Goal: Task Accomplishment & Management: Manage account settings

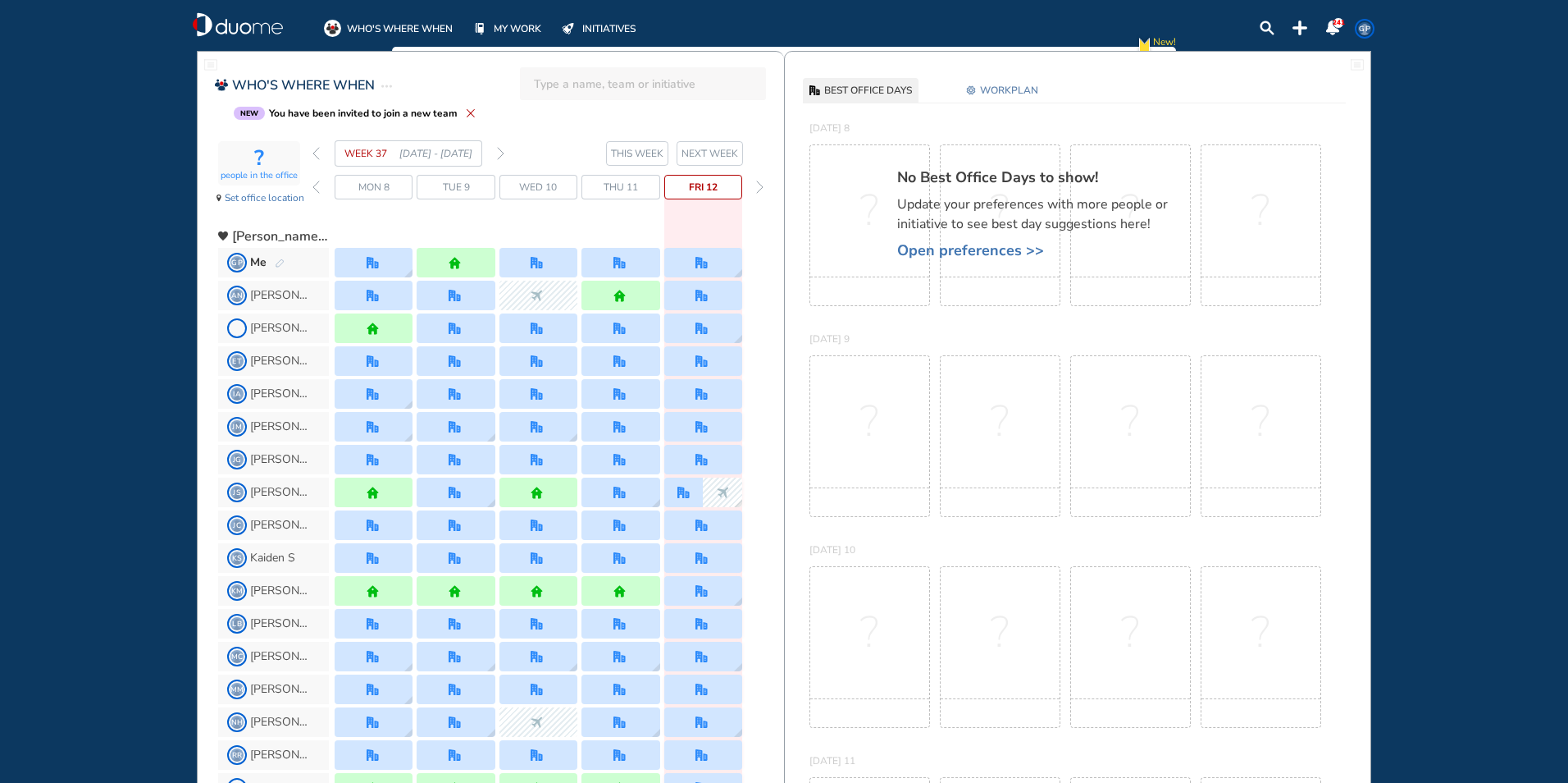
click at [764, 187] on div "forward day" at bounding box center [760, 186] width 16 height 24
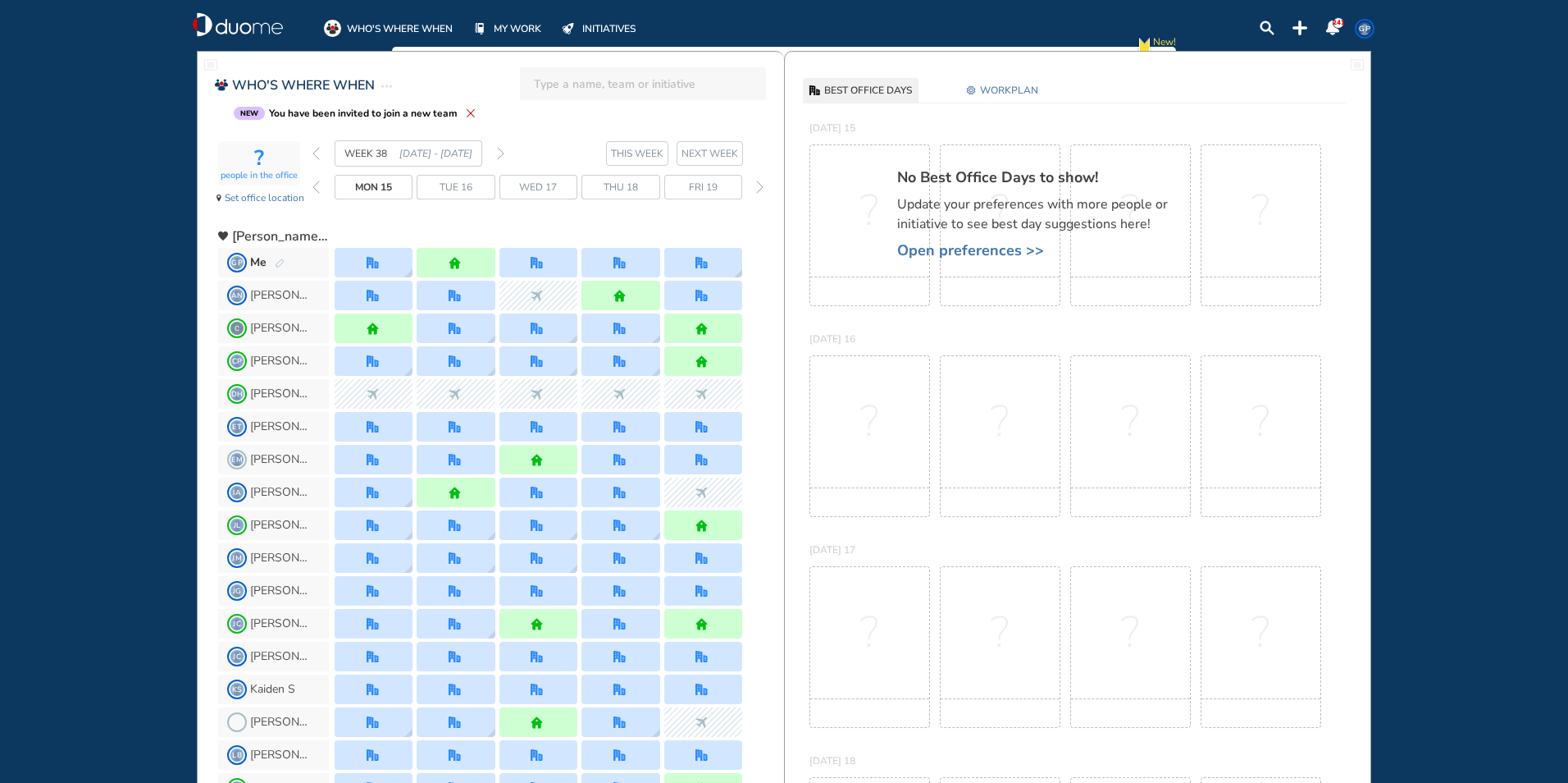
click at [764, 186] on div "forward day" at bounding box center [760, 186] width 16 height 24
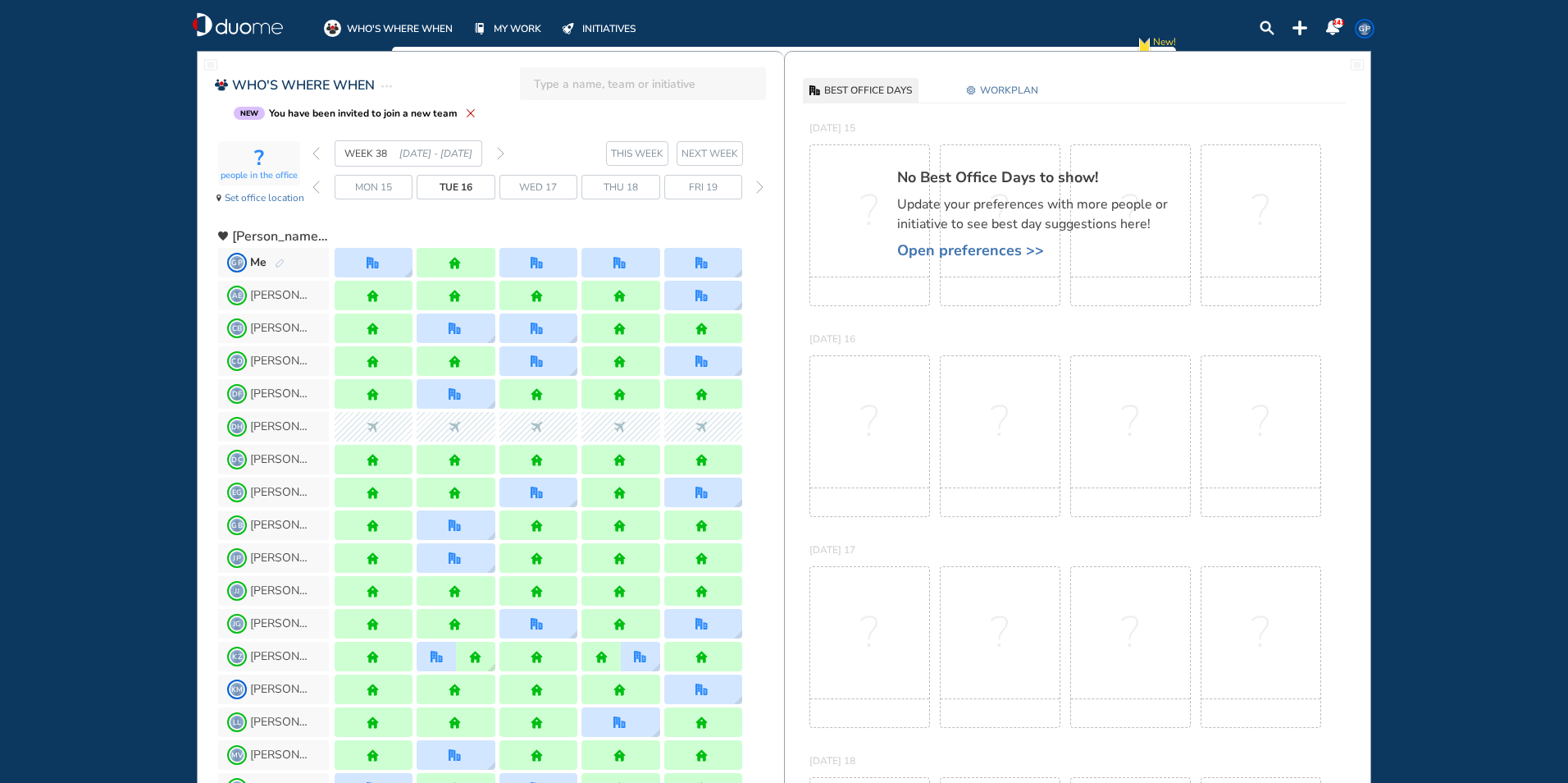
click at [497, 151] on img "forward week" at bounding box center [501, 153] width 8 height 13
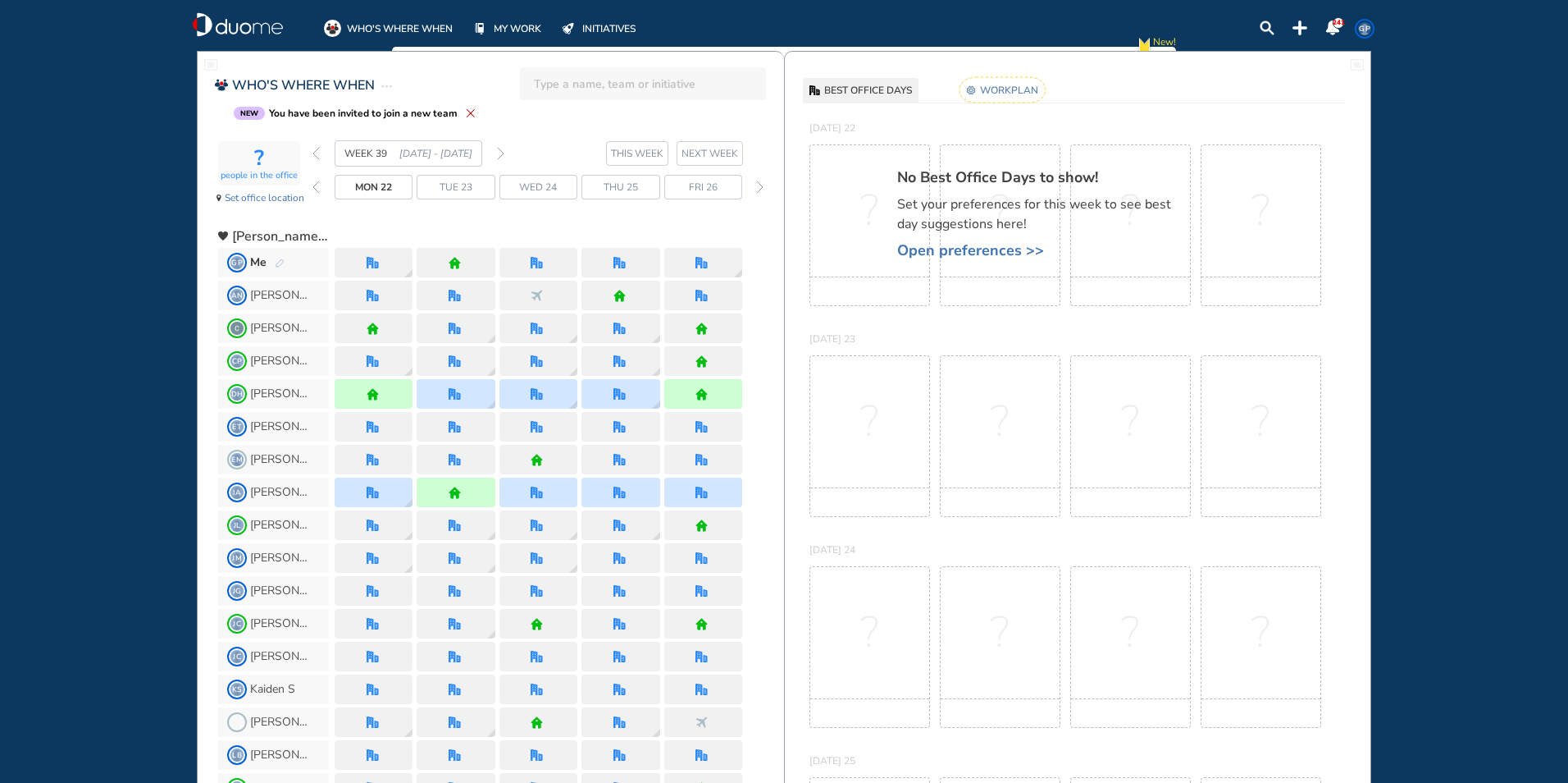
click at [497, 151] on img "forward week" at bounding box center [501, 153] width 8 height 13
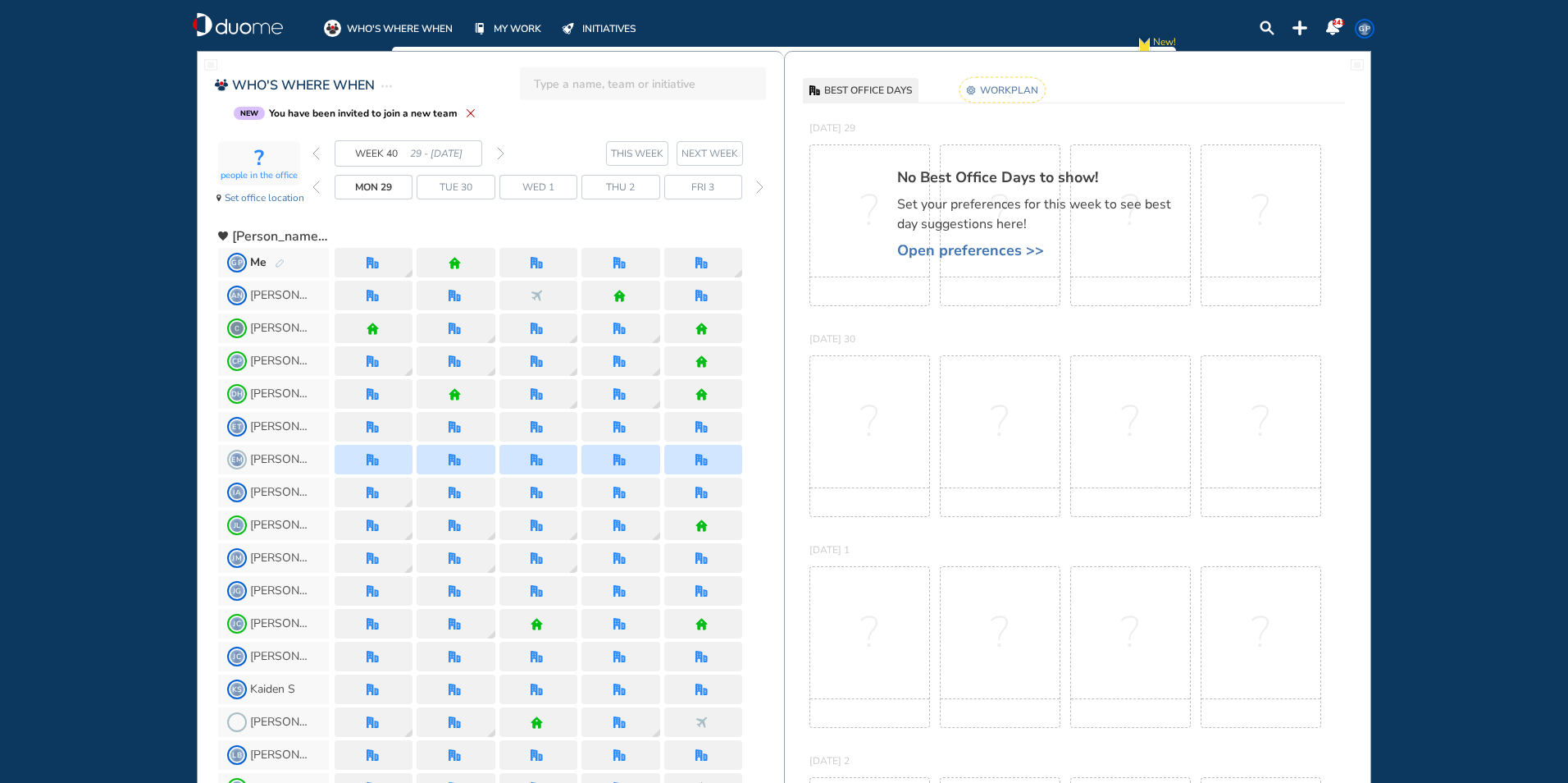
click at [497, 151] on img "forward week" at bounding box center [501, 153] width 8 height 13
click at [711, 264] on div at bounding box center [702, 262] width 15 height 13
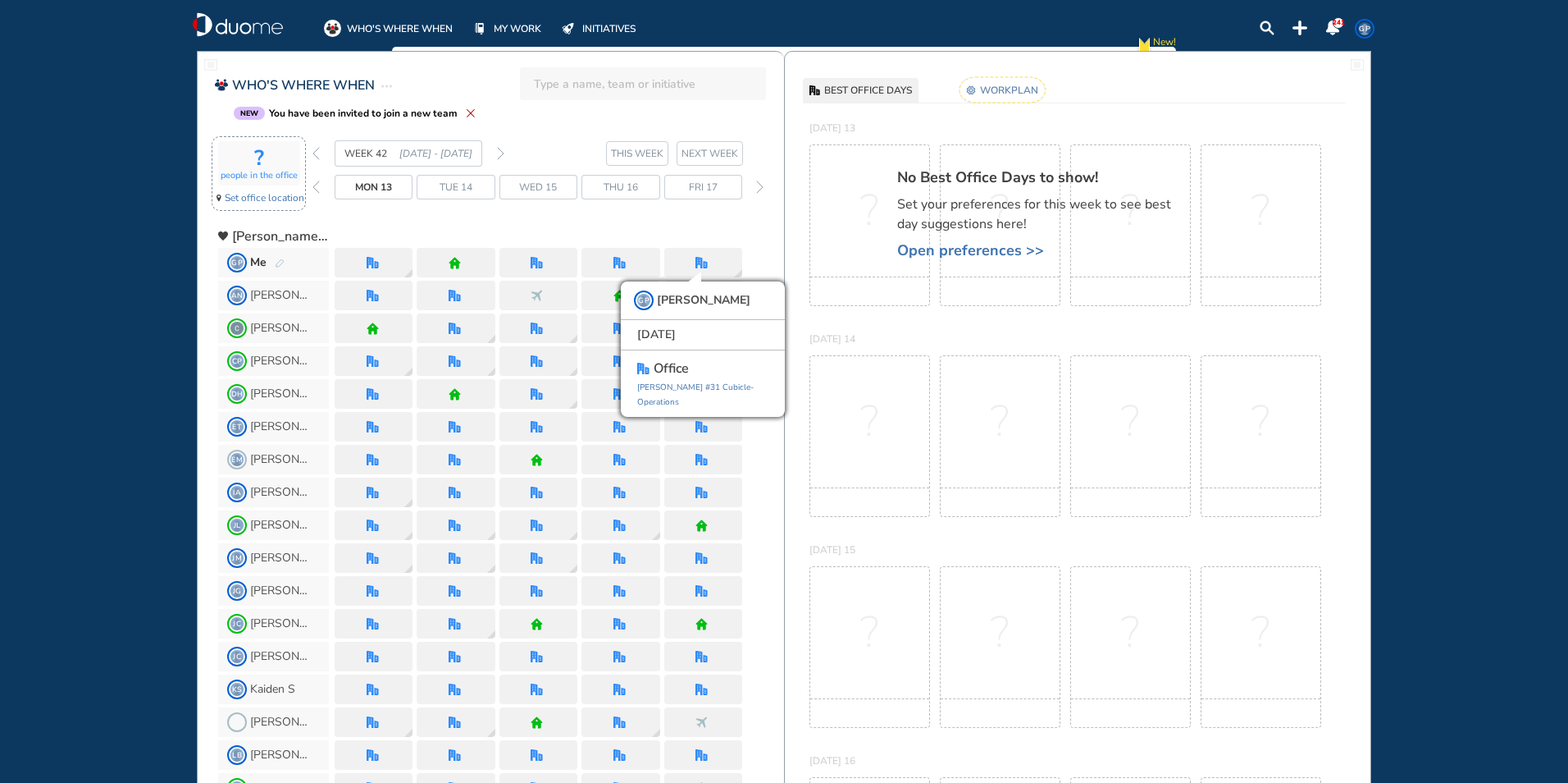
click at [267, 199] on span "Set office location" at bounding box center [264, 197] width 80 height 17
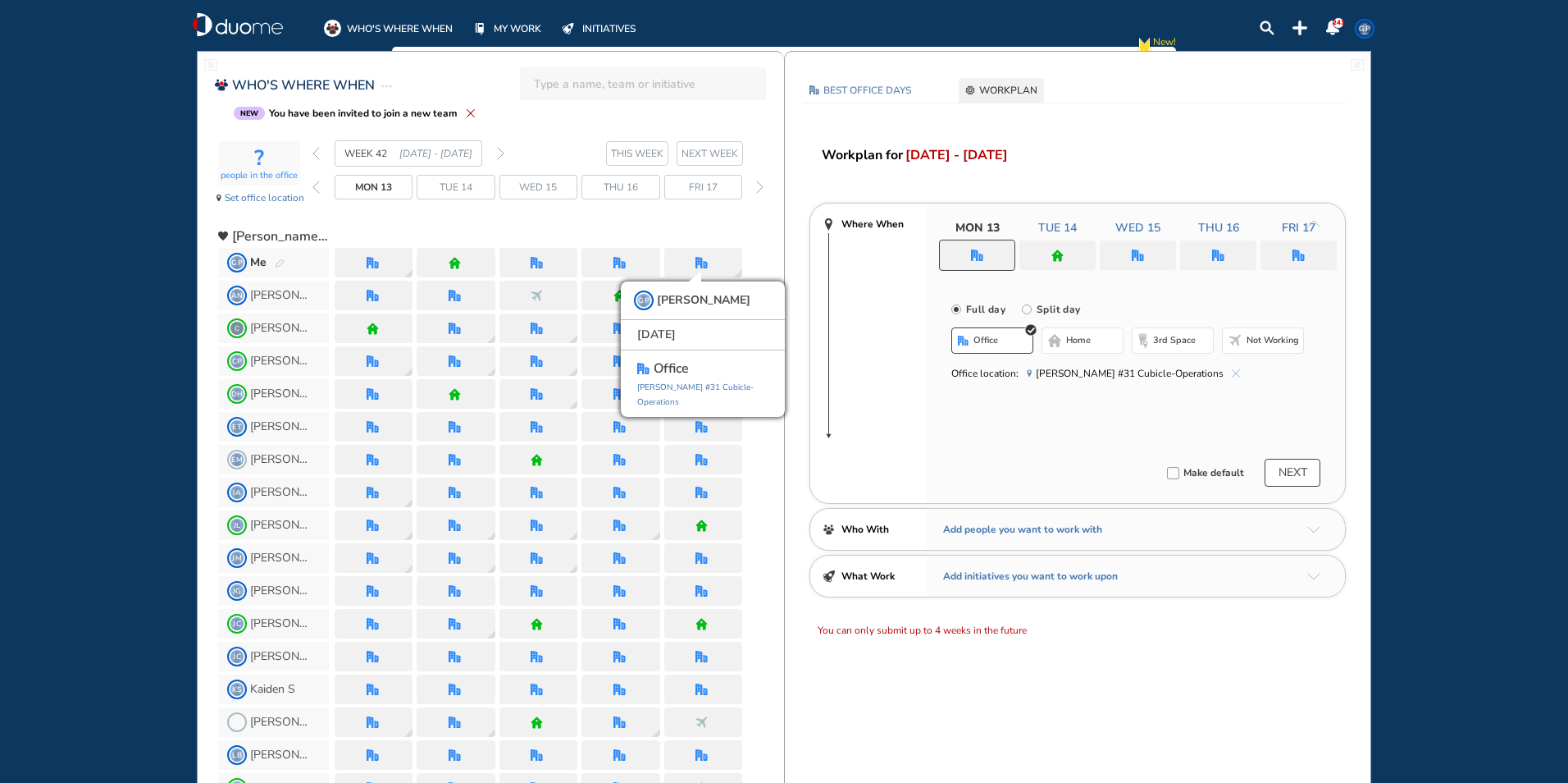
click at [1309, 243] on div at bounding box center [1299, 254] width 76 height 29
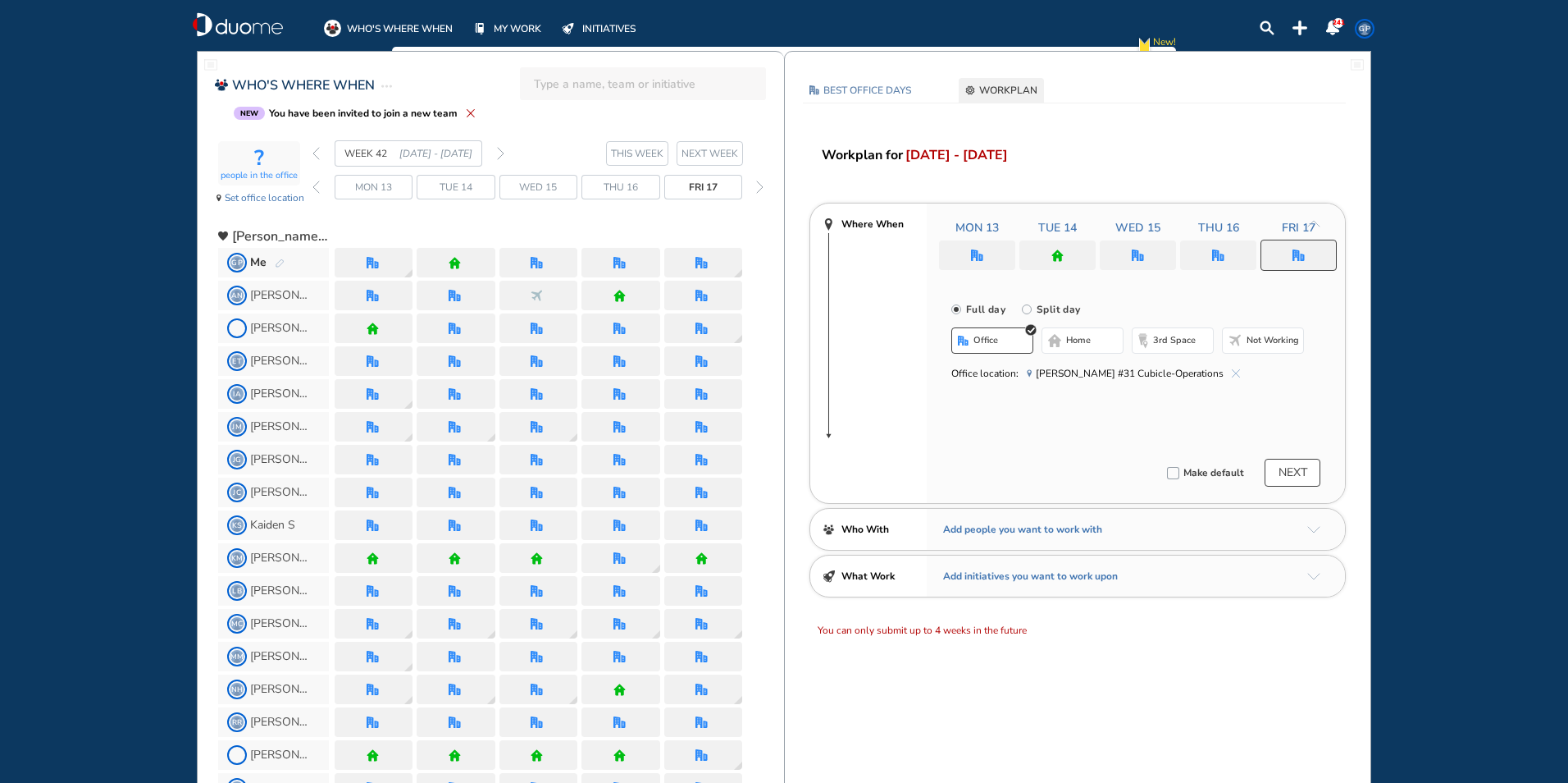
click at [1255, 339] on span "Not working" at bounding box center [1274, 339] width 53 height 13
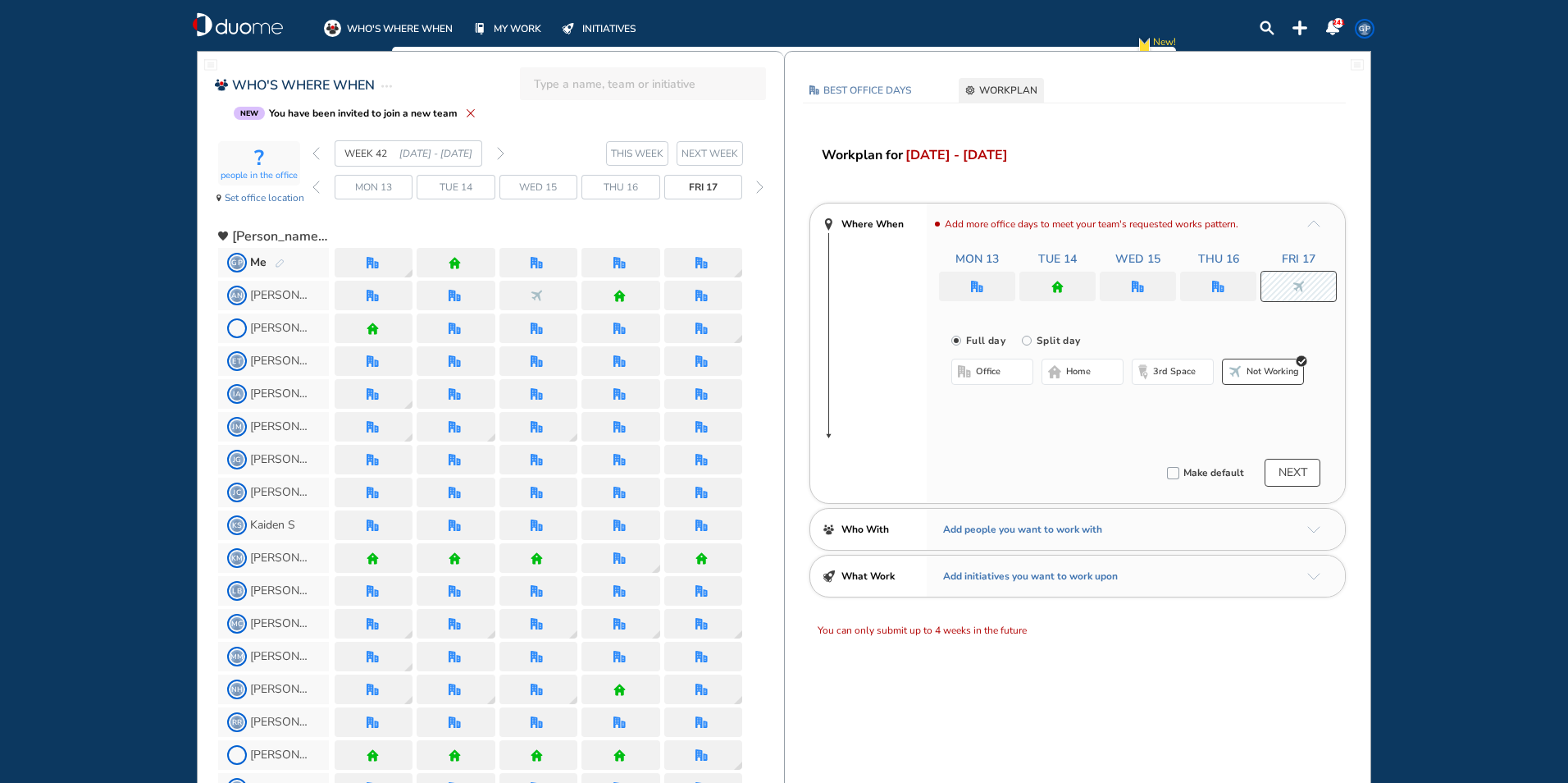
click at [1293, 473] on button "NEXT" at bounding box center [1292, 472] width 56 height 28
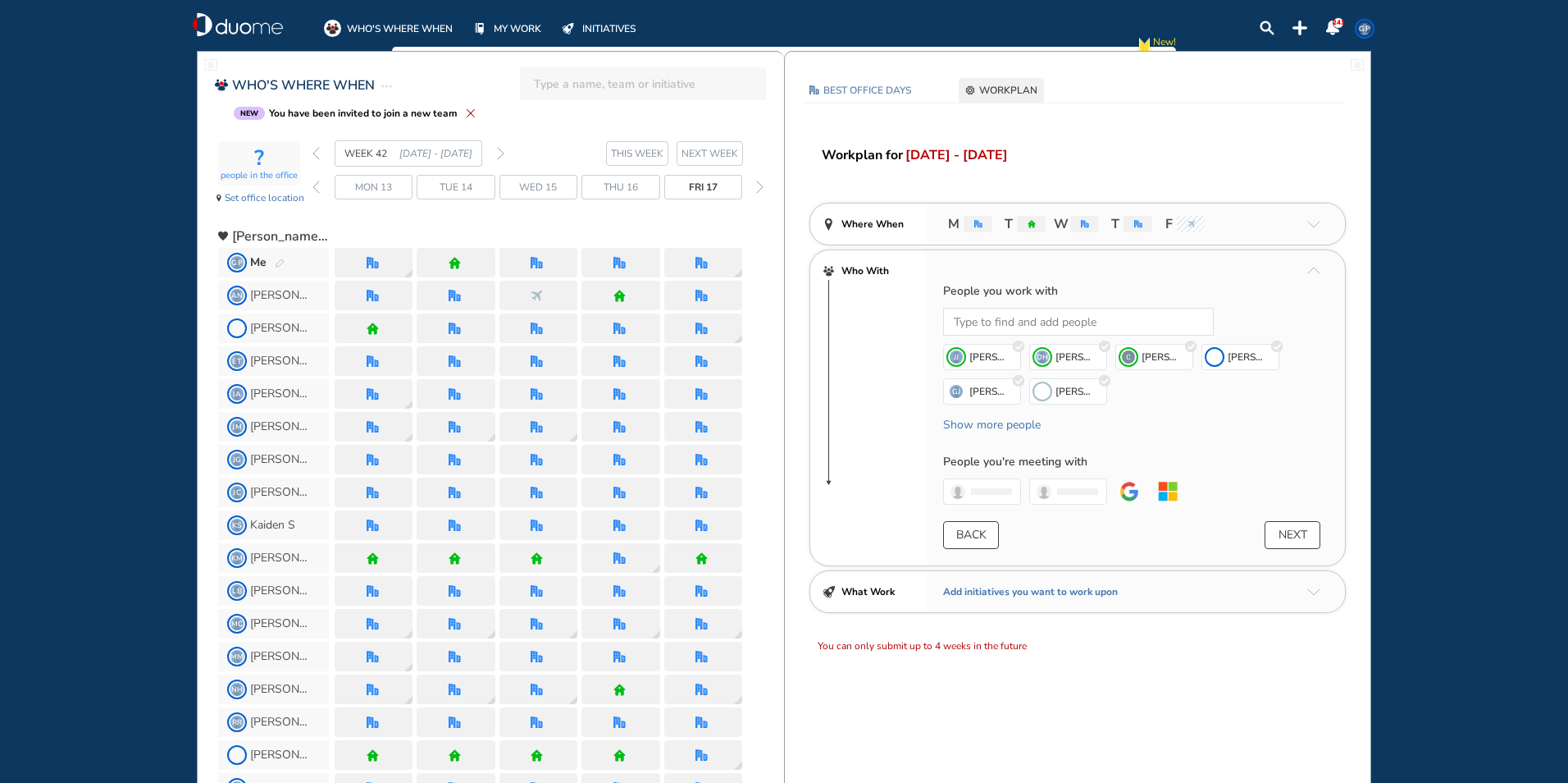
click at [1294, 536] on button "NEXT" at bounding box center [1292, 534] width 56 height 28
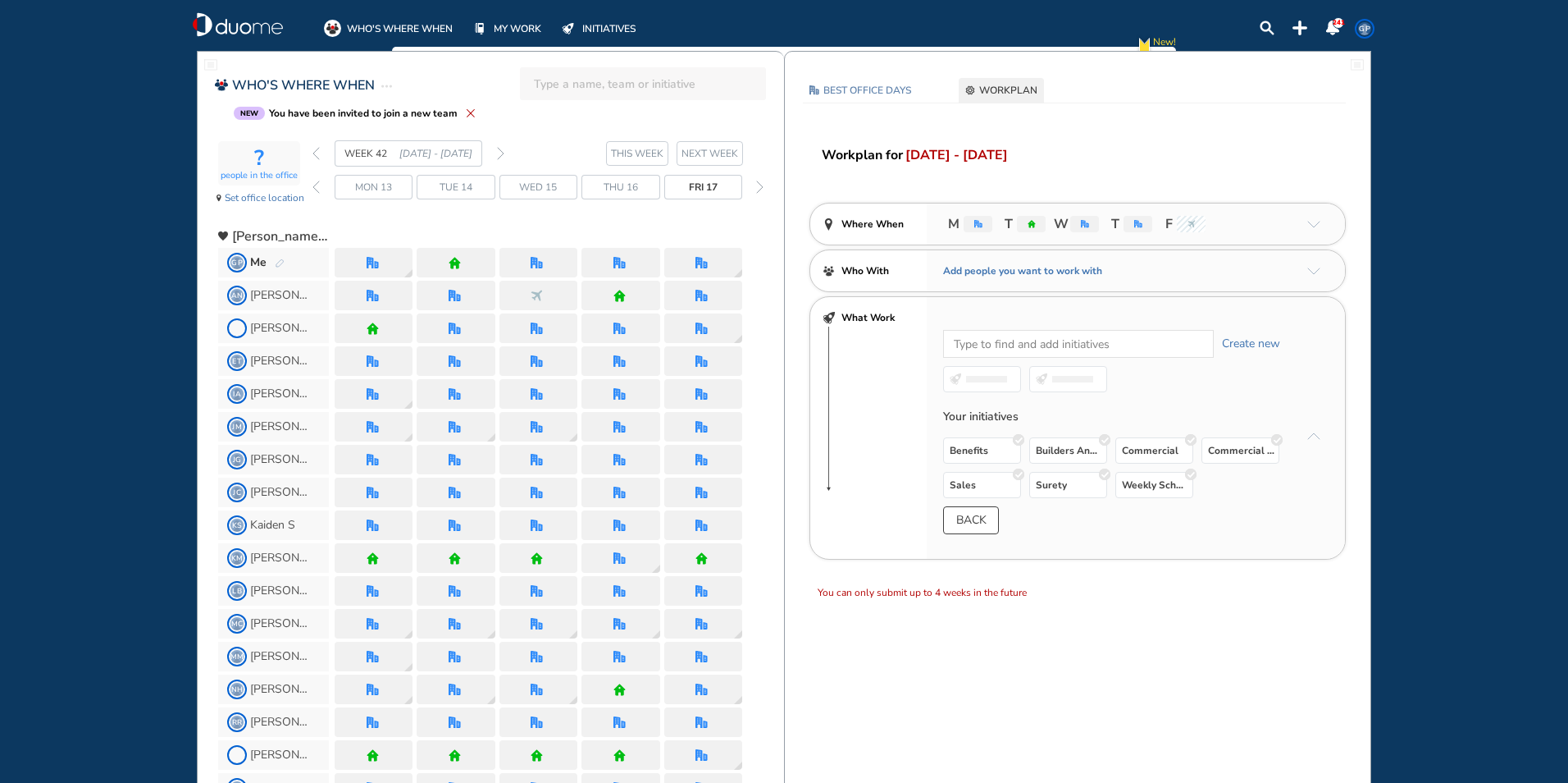
click at [974, 520] on button "BACK" at bounding box center [970, 520] width 56 height 28
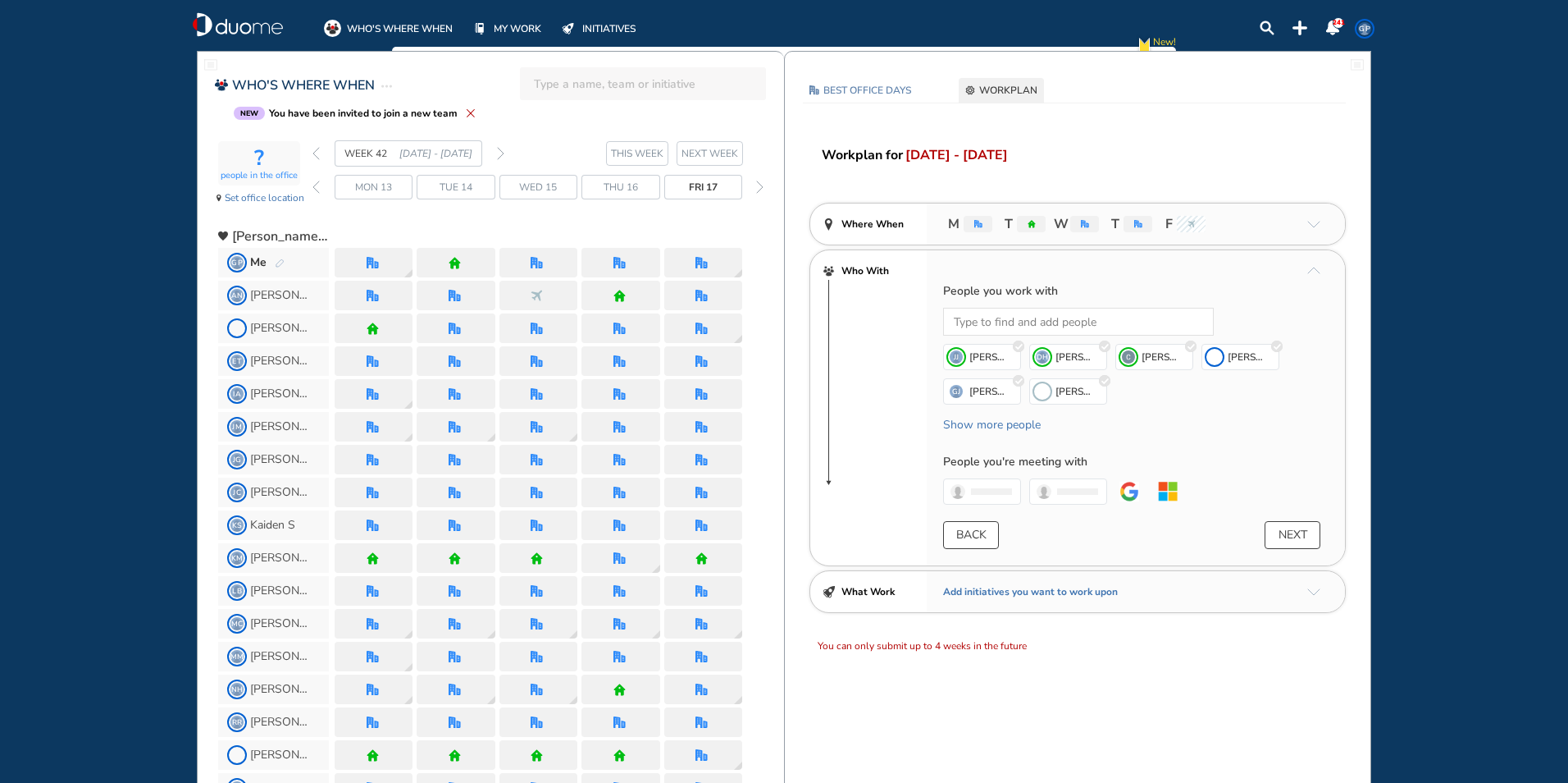
click at [320, 154] on div "WEEK 42 [DATE] - [DATE]" at bounding box center [409, 153] width 192 height 26
click at [313, 145] on div "WEEK 42 [DATE] - [DATE]" at bounding box center [409, 153] width 192 height 26
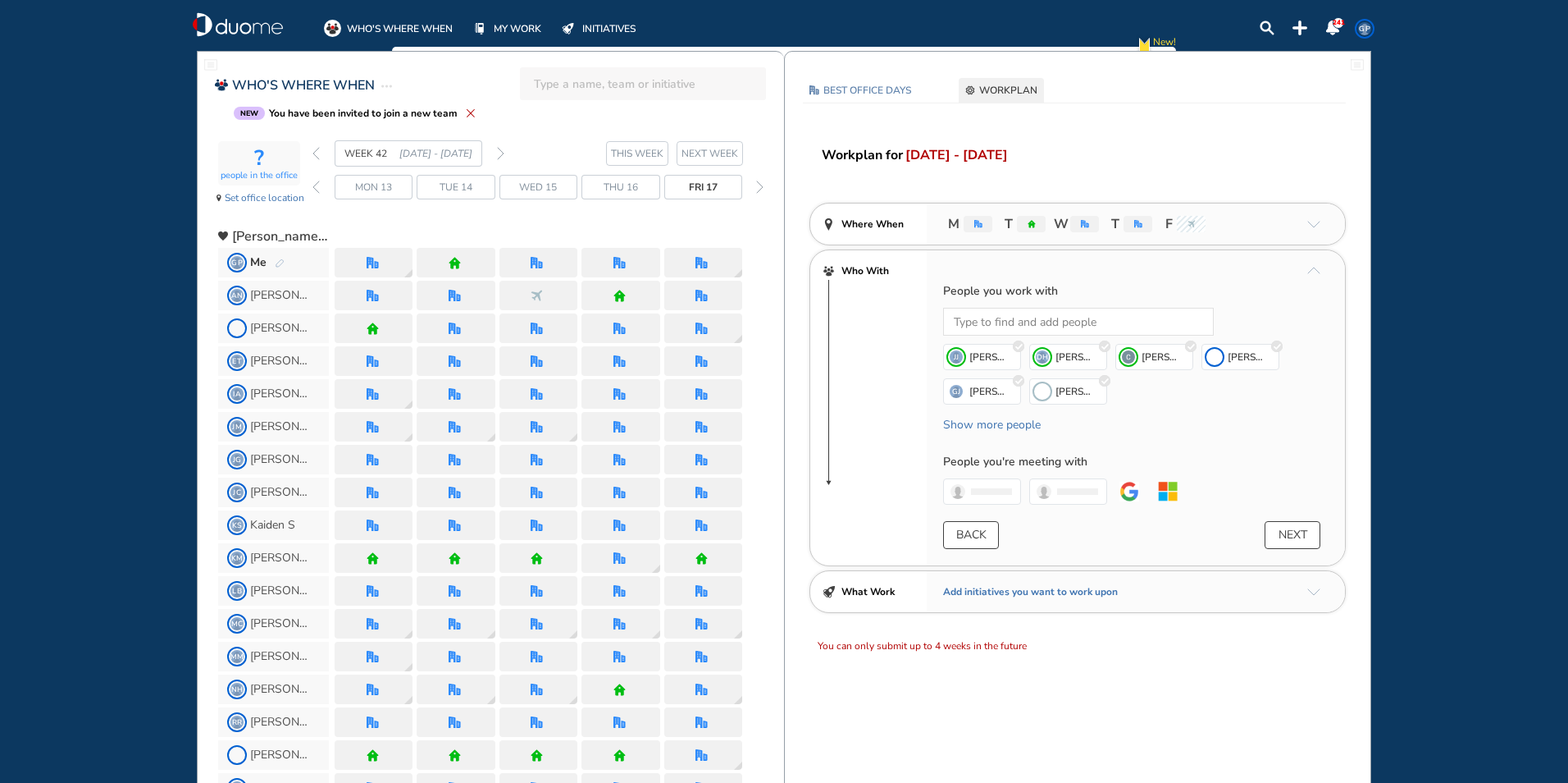
click at [313, 149] on img "back week" at bounding box center [317, 153] width 8 height 13
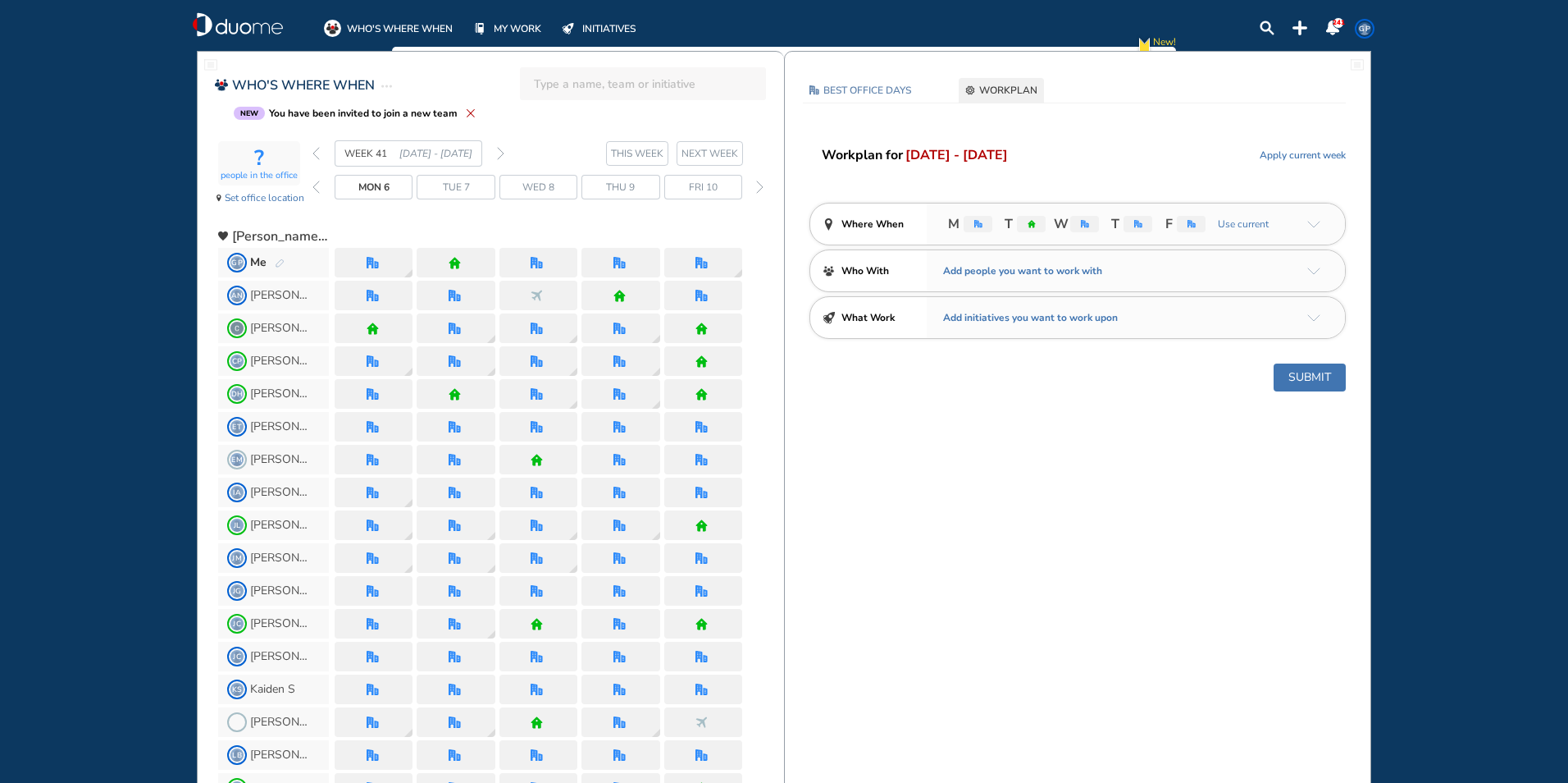
click at [313, 156] on img "back week" at bounding box center [317, 153] width 8 height 13
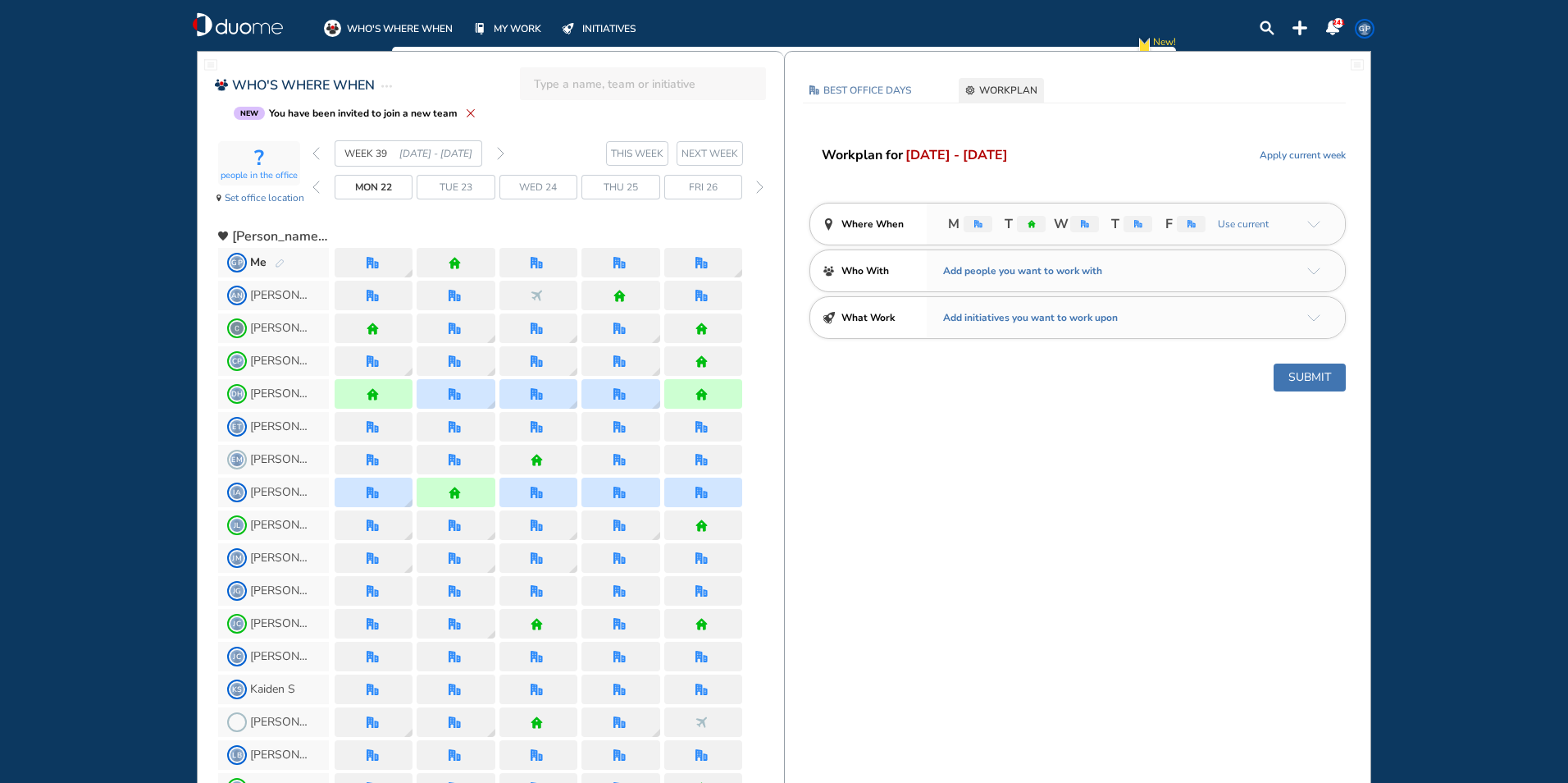
click at [313, 156] on img "back week" at bounding box center [317, 153] width 8 height 13
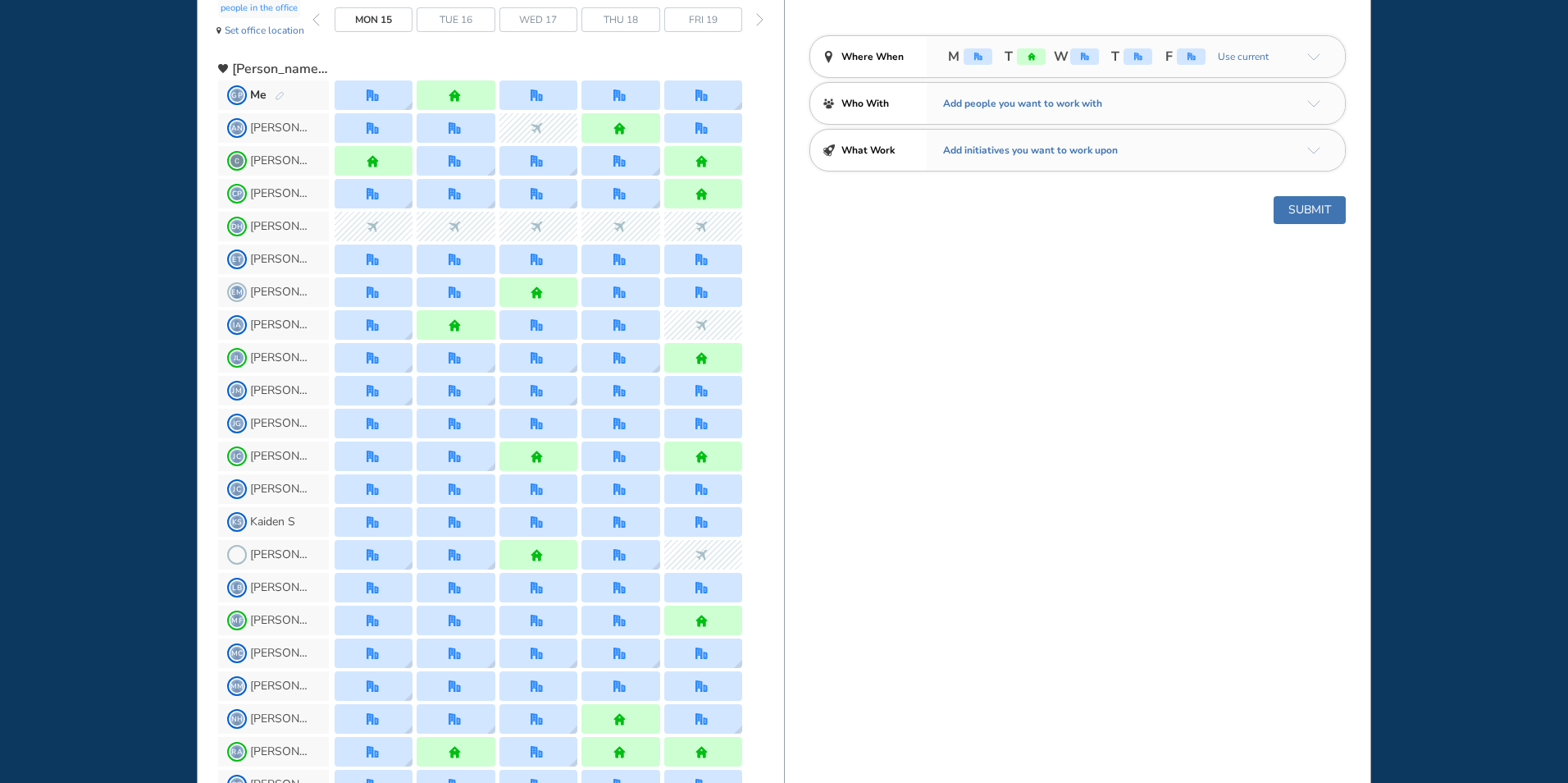
scroll to position [164, 0]
